Goal: Obtain resource: Download file/media

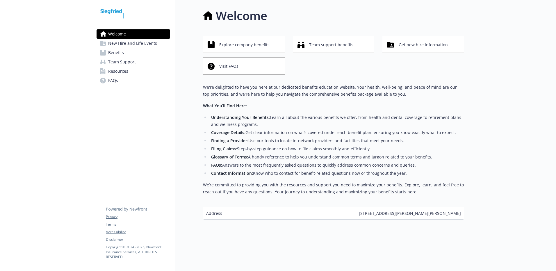
scroll to position [5, 0]
click at [334, 42] on span "Team support benefits" at bounding box center [331, 44] width 44 height 11
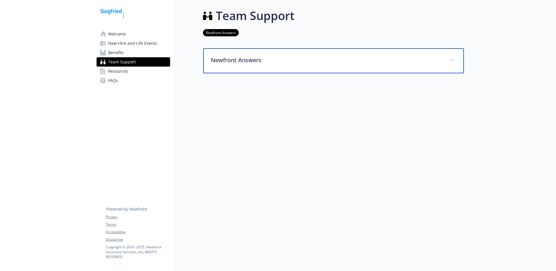
click at [440, 56] on p "Newfront Answers" at bounding box center [327, 60] width 232 height 9
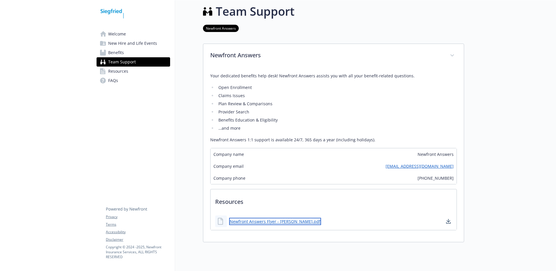
click at [278, 223] on link "Newfront Answers Flyer - [PERSON_NAME].pdf" at bounding box center [275, 221] width 92 height 7
click at [120, 40] on span "New Hire and Life Events" at bounding box center [132, 43] width 49 height 9
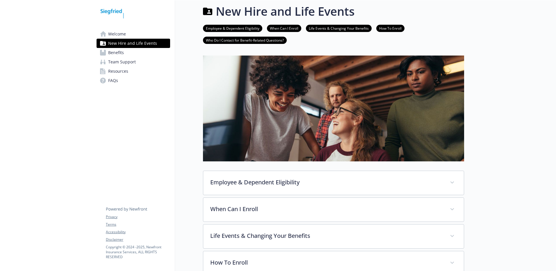
click at [116, 54] on span "Benefits" at bounding box center [116, 52] width 16 height 9
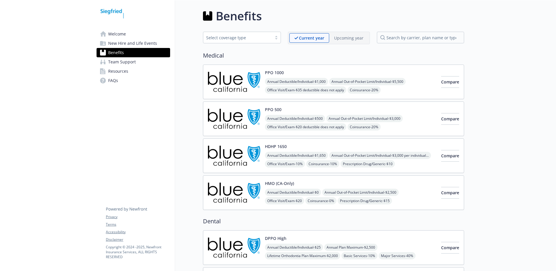
click at [124, 59] on span "Team Support" at bounding box center [122, 61] width 28 height 9
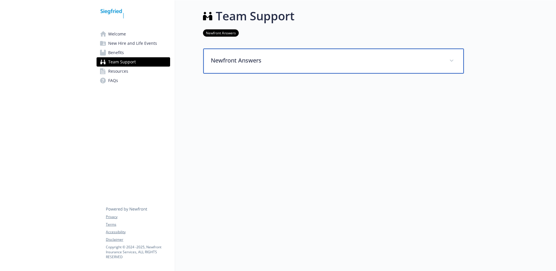
click at [460, 64] on div "Newfront Answers" at bounding box center [333, 61] width 261 height 25
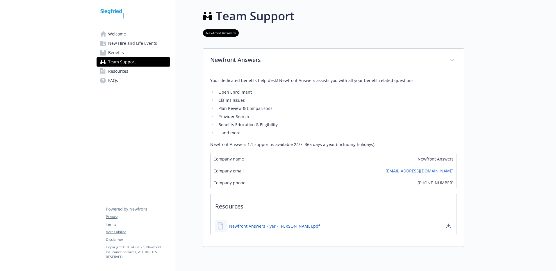
click at [119, 70] on span "Resources" at bounding box center [118, 71] width 20 height 9
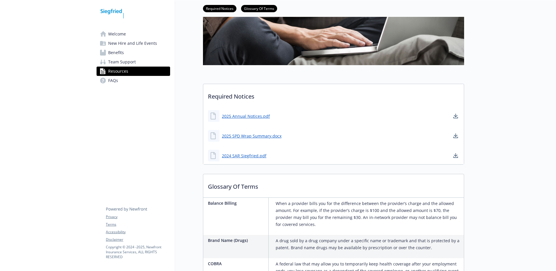
scroll to position [116, 0]
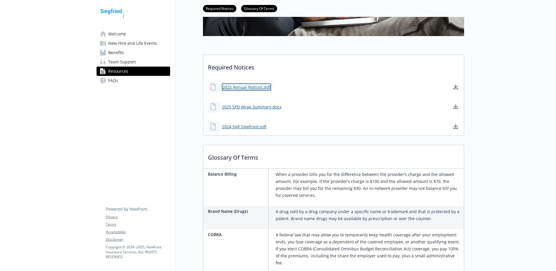
click at [248, 89] on link "2025 Annual Notices.pdf" at bounding box center [246, 87] width 49 height 7
